Goal: Task Accomplishment & Management: Manage account settings

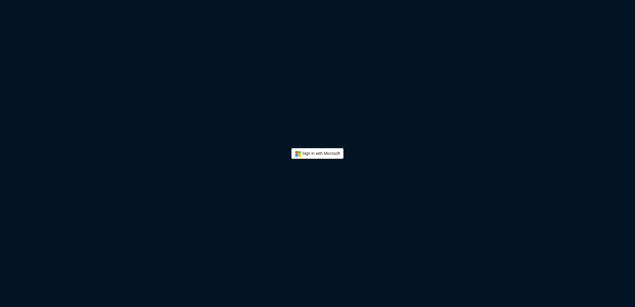
click at [291, 77] on div "Sign in with Microsoft" at bounding box center [317, 153] width 635 height 307
click at [203, 0] on html "Loading Client... Copy Next — ChatGPT Close" at bounding box center [317, 0] width 635 height 0
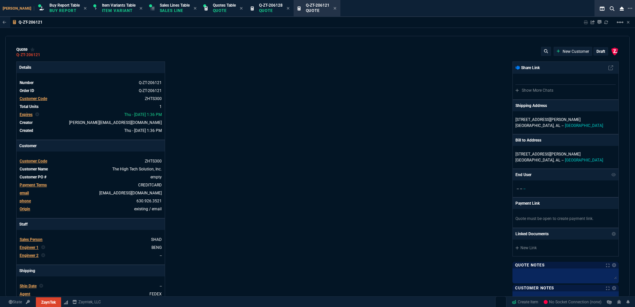
select select "1: BROV"
type input "18"
type input "2715"
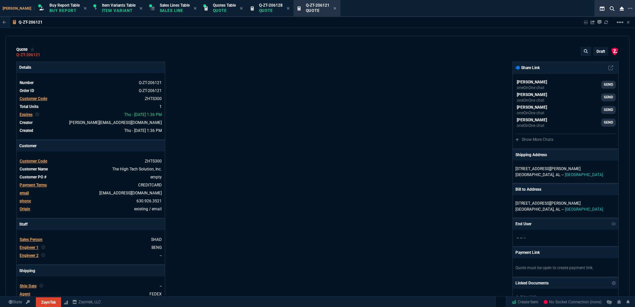
type input "66"
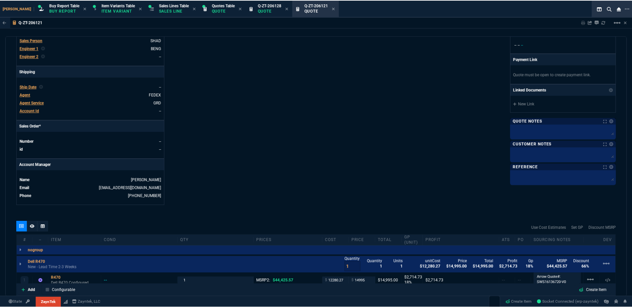
scroll to position [232, 0]
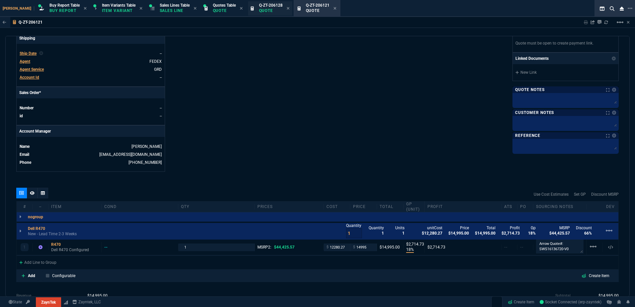
drag, startPoint x: 323, startPoint y: 9, endPoint x: 278, endPoint y: 9, distance: 45.5
click at [333, 9] on icon at bounding box center [334, 8] width 3 height 4
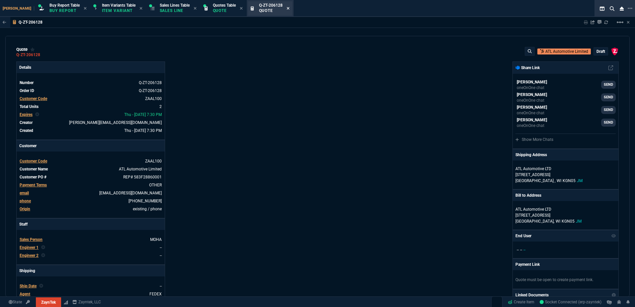
type input "14"
type input "305"
click at [287, 8] on icon at bounding box center [288, 8] width 3 height 4
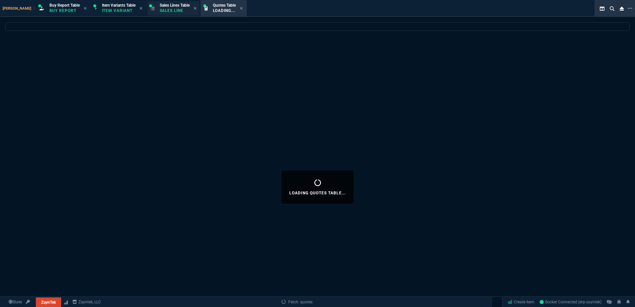
click at [171, 7] on span "Sales Lines Table" at bounding box center [175, 5] width 30 height 5
select select
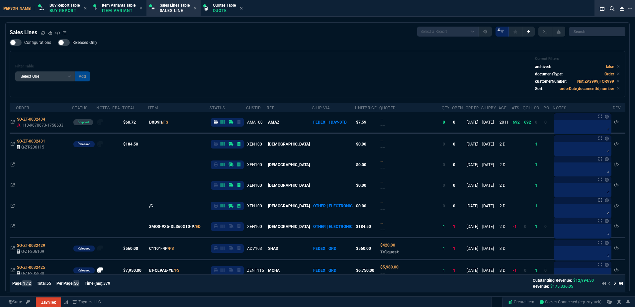
click at [275, 61] on div "Filter Table Select One Add Filter () Age () ATS () Cond (itemVariantCode) Cust…" at bounding box center [317, 73] width 604 height 35
click at [309, 58] on div "Filter Table Select One Add Filter () Age () ATS () Cond (itemVariantCode) Cust…" at bounding box center [317, 73] width 604 height 35
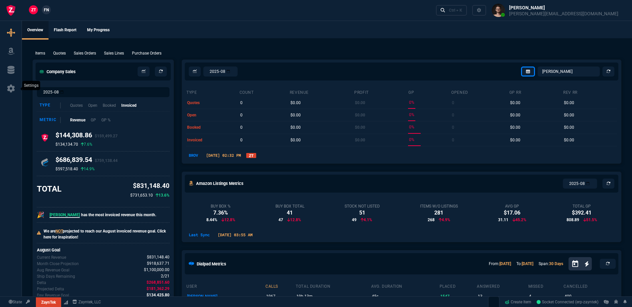
click at [9, 86] on icon at bounding box center [11, 88] width 10 height 8
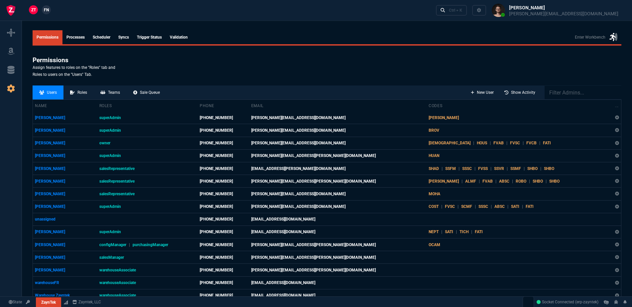
click at [124, 40] on link "syncs" at bounding box center [123, 37] width 19 height 14
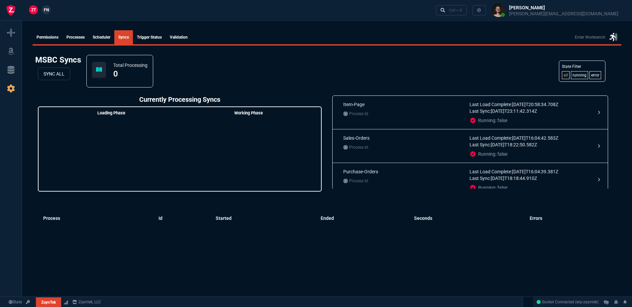
click at [327, 64] on div "MSBC Syncs SYNC ALL Total Processing 0 State Filter all running error" at bounding box center [327, 71] width 588 height 38
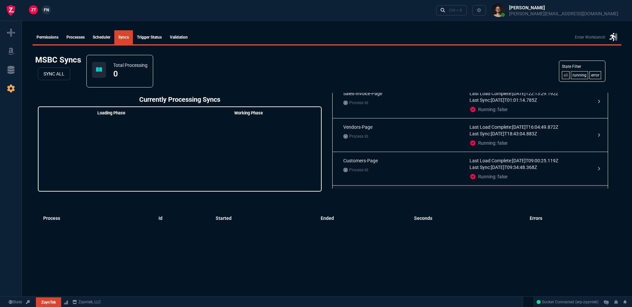
scroll to position [133, 0]
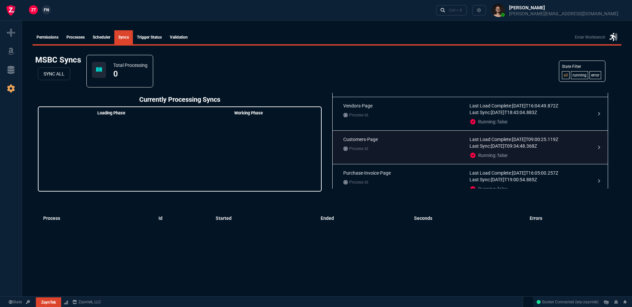
click at [415, 148] on p "Process Id:" at bounding box center [403, 148] width 121 height 7
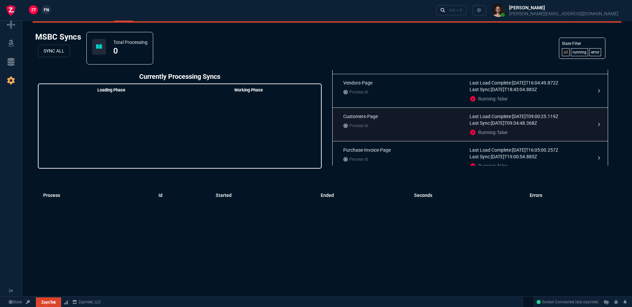
scroll to position [33, 0]
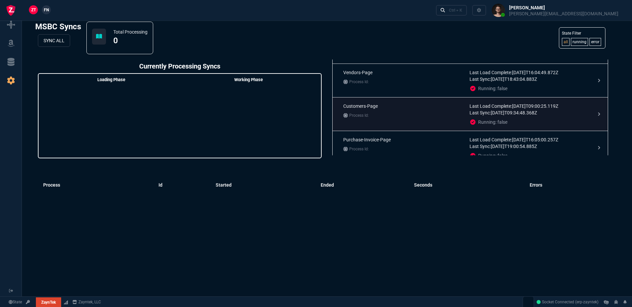
click at [595, 113] on icon at bounding box center [598, 114] width 7 height 7
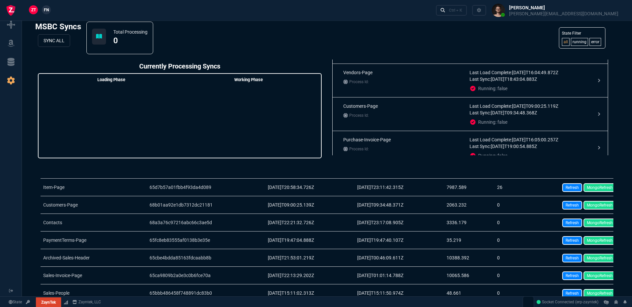
scroll to position [0, 0]
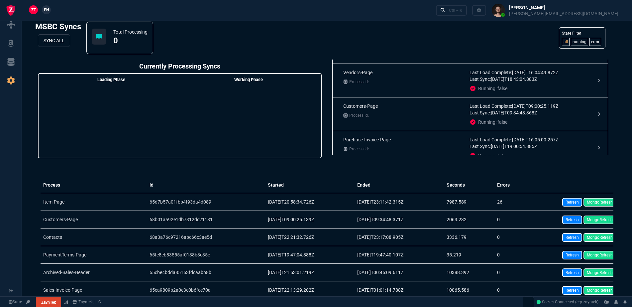
click at [599, 220] on link "MongoRefresh" at bounding box center [599, 219] width 33 height 9
click at [206, 42] on div "MSBC Syncs SYNC ALL Total Processing 0 State Filter all running error" at bounding box center [327, 38] width 588 height 38
click at [16, 24] on link at bounding box center [11, 25] width 16 height 11
select select "1: BROV"
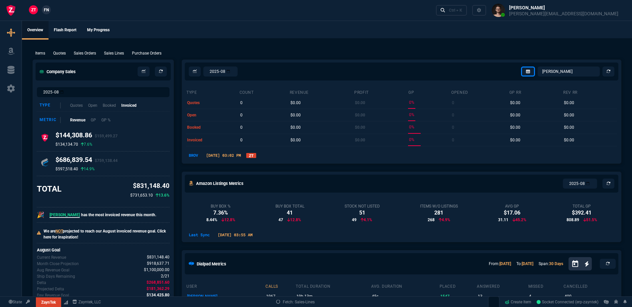
select select
